Goal: Navigation & Orientation: Find specific page/section

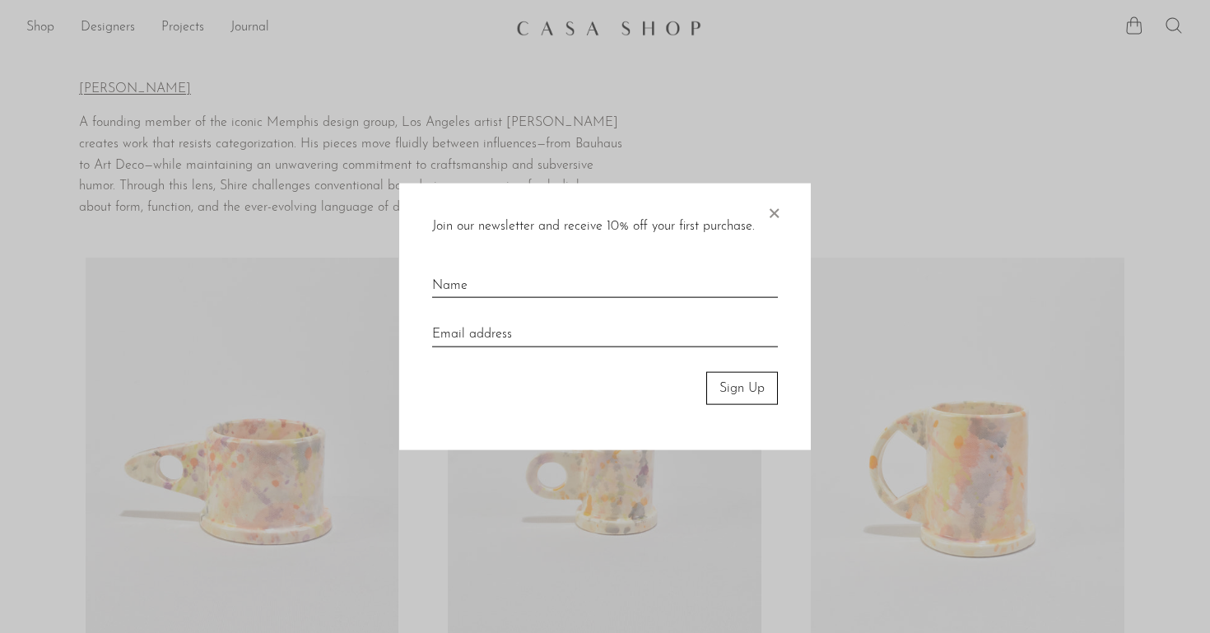
click at [772, 213] on span "×" at bounding box center [774, 209] width 16 height 53
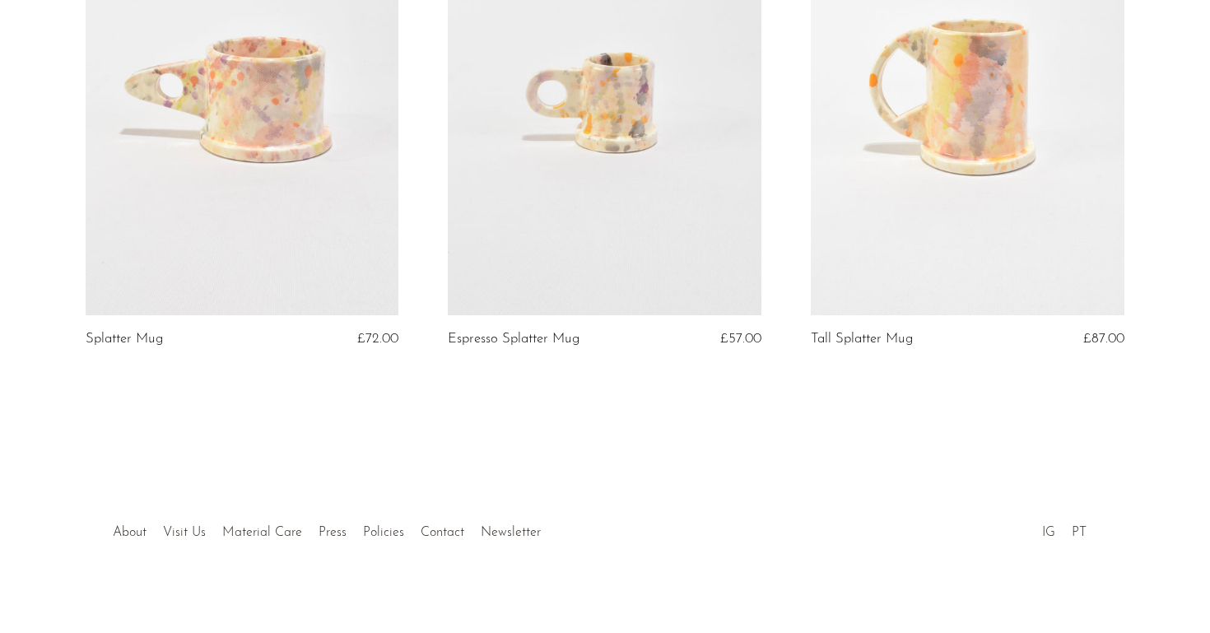
scroll to position [383, 0]
click at [980, 236] on link at bounding box center [968, 94] width 314 height 439
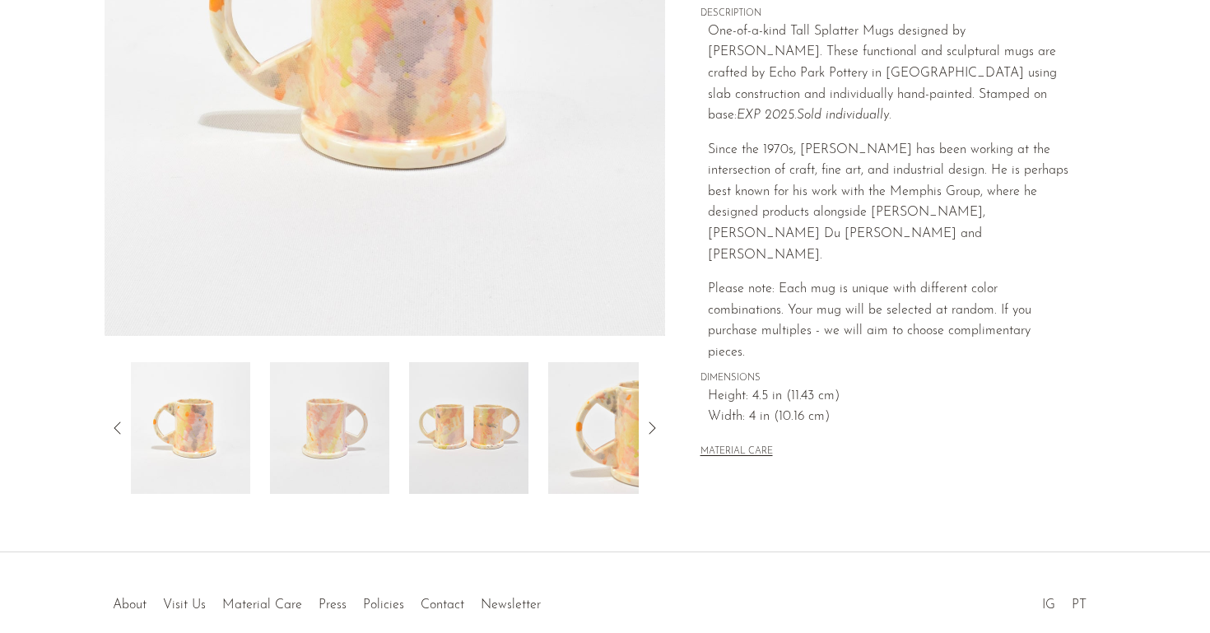
scroll to position [439, 0]
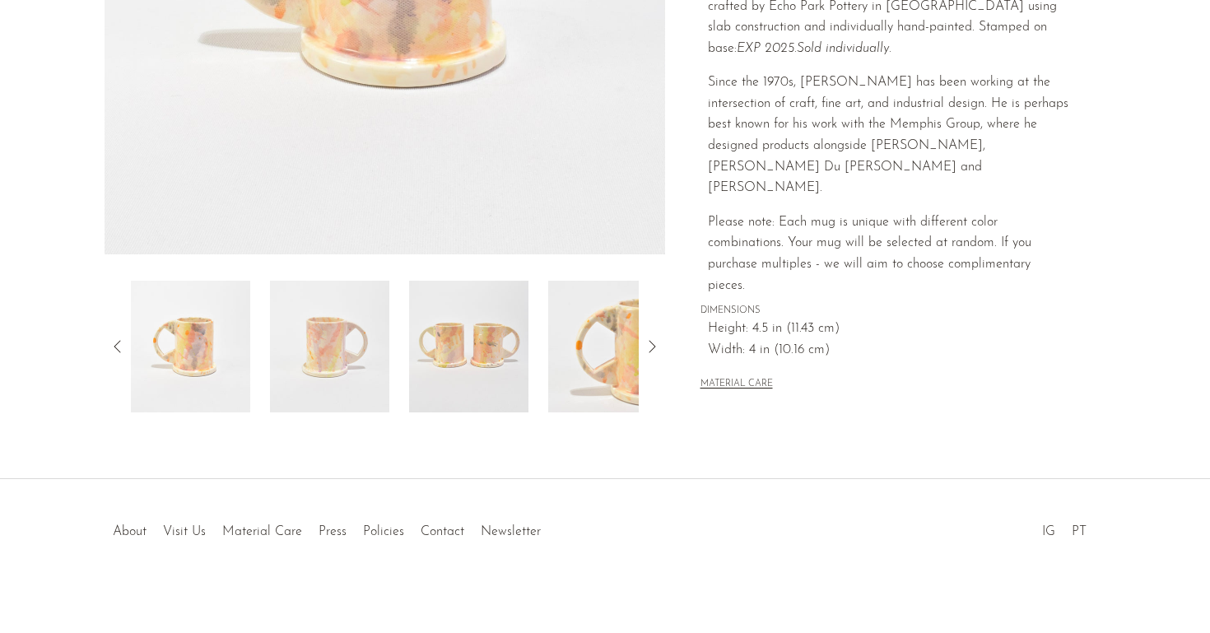
click at [180, 522] on li "Visit Us" at bounding box center [184, 532] width 59 height 21
click at [180, 529] on link "Visit Us" at bounding box center [184, 531] width 43 height 13
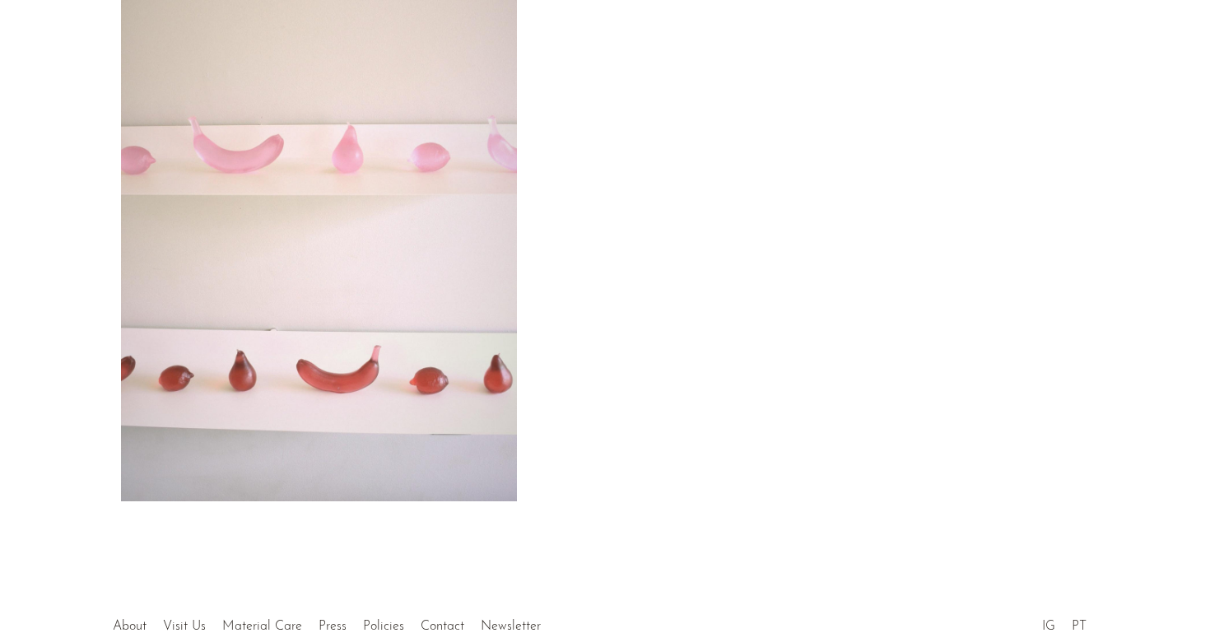
scroll to position [307, 0]
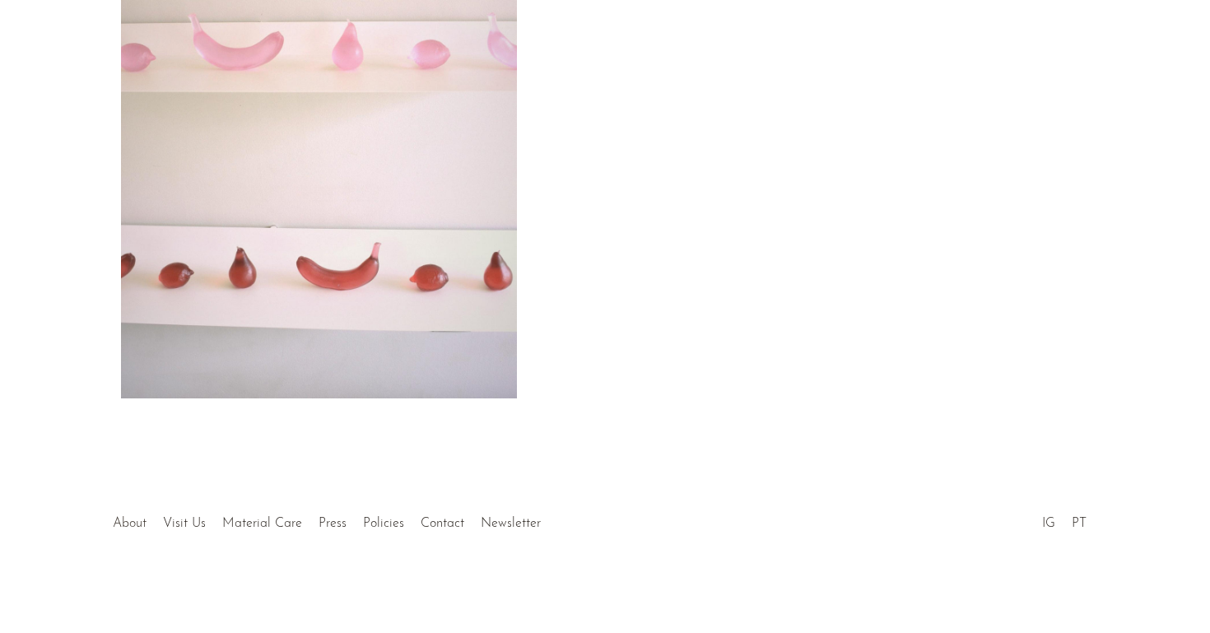
click at [134, 522] on link "About" at bounding box center [130, 523] width 34 height 13
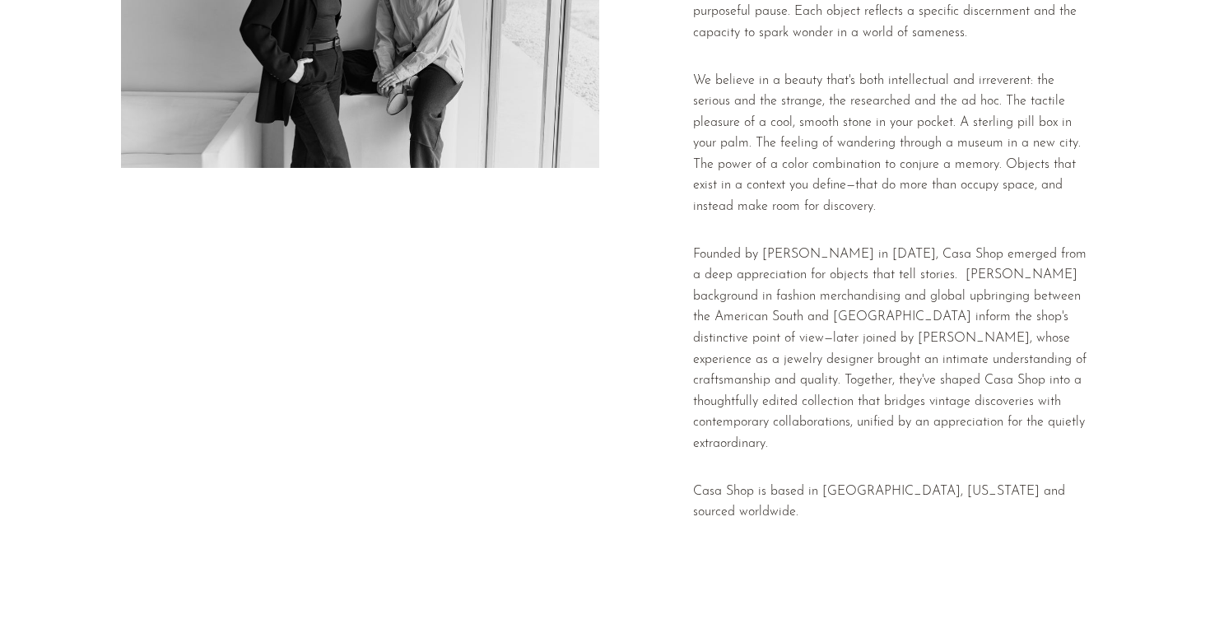
scroll to position [362, 0]
